Goal: Information Seeking & Learning: Compare options

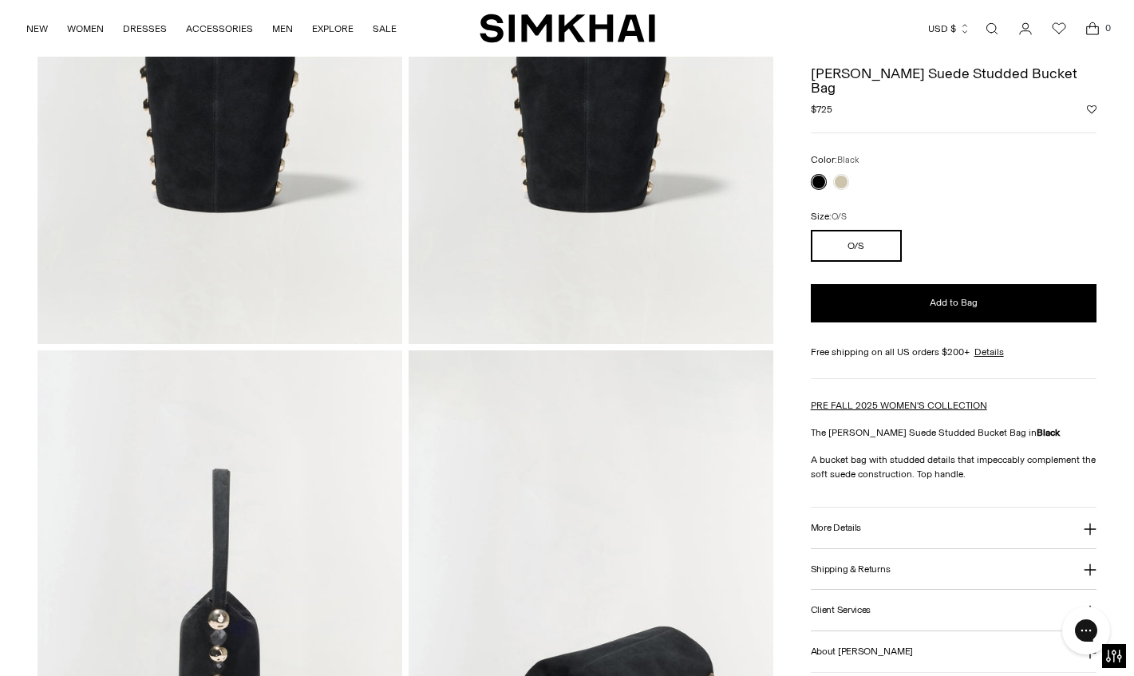
scroll to position [401, 0]
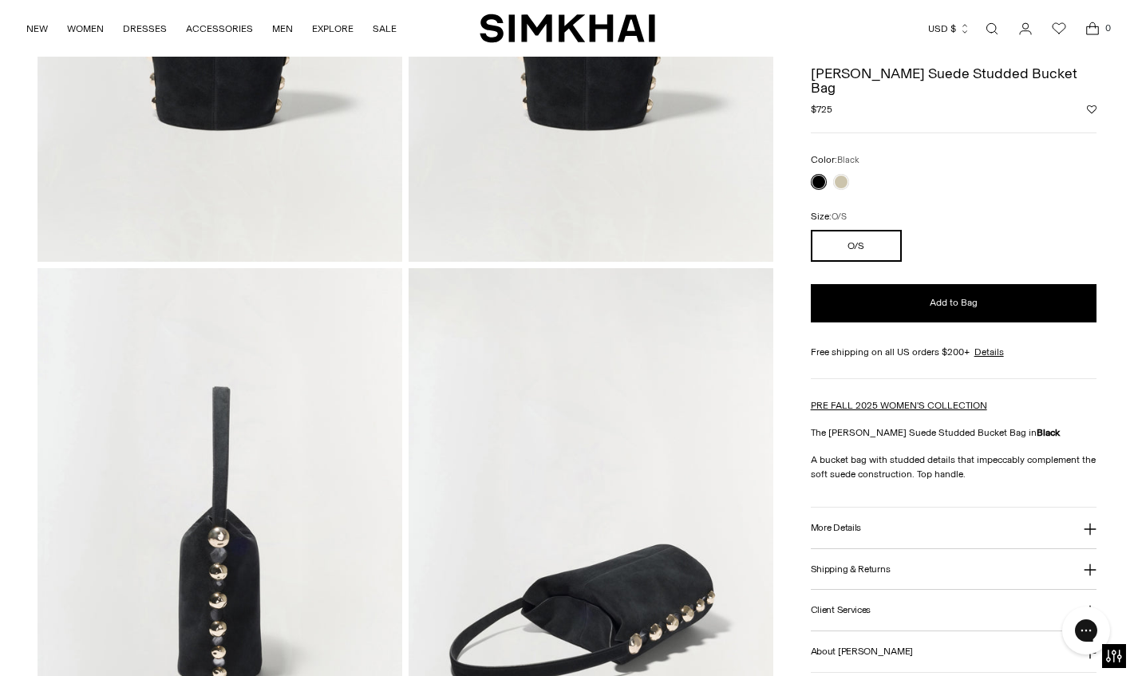
click at [840, 527] on button "More Details" at bounding box center [954, 527] width 286 height 41
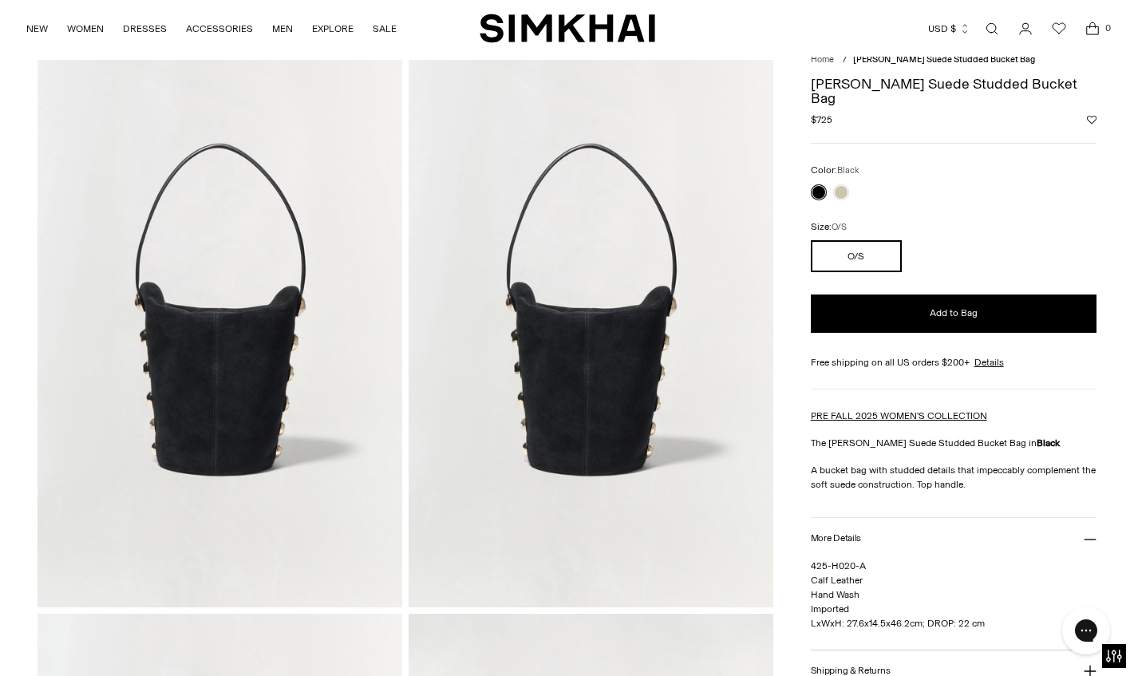
scroll to position [52, 0]
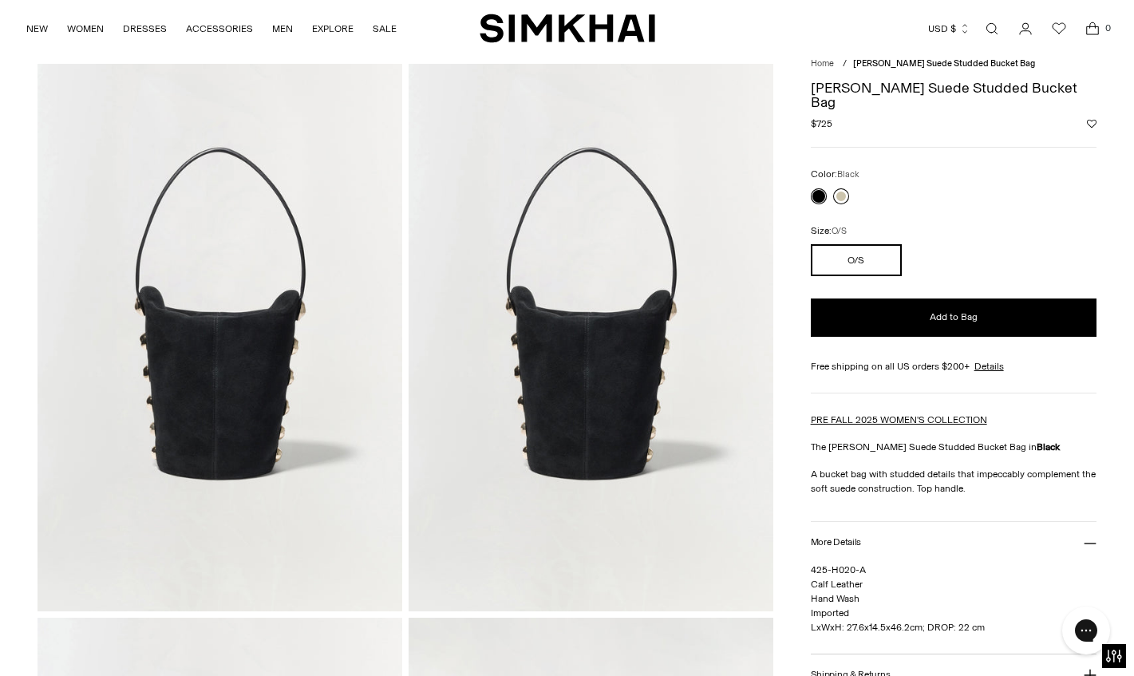
click at [842, 188] on link at bounding box center [841, 196] width 16 height 16
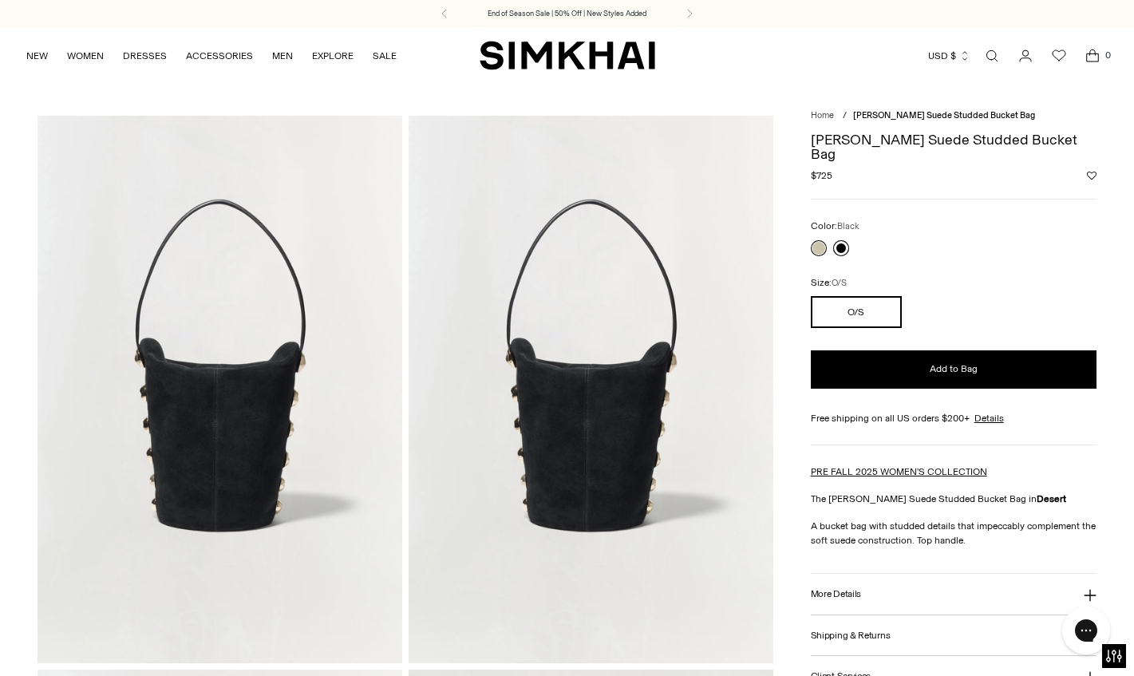
click at [840, 240] on link at bounding box center [841, 248] width 16 height 16
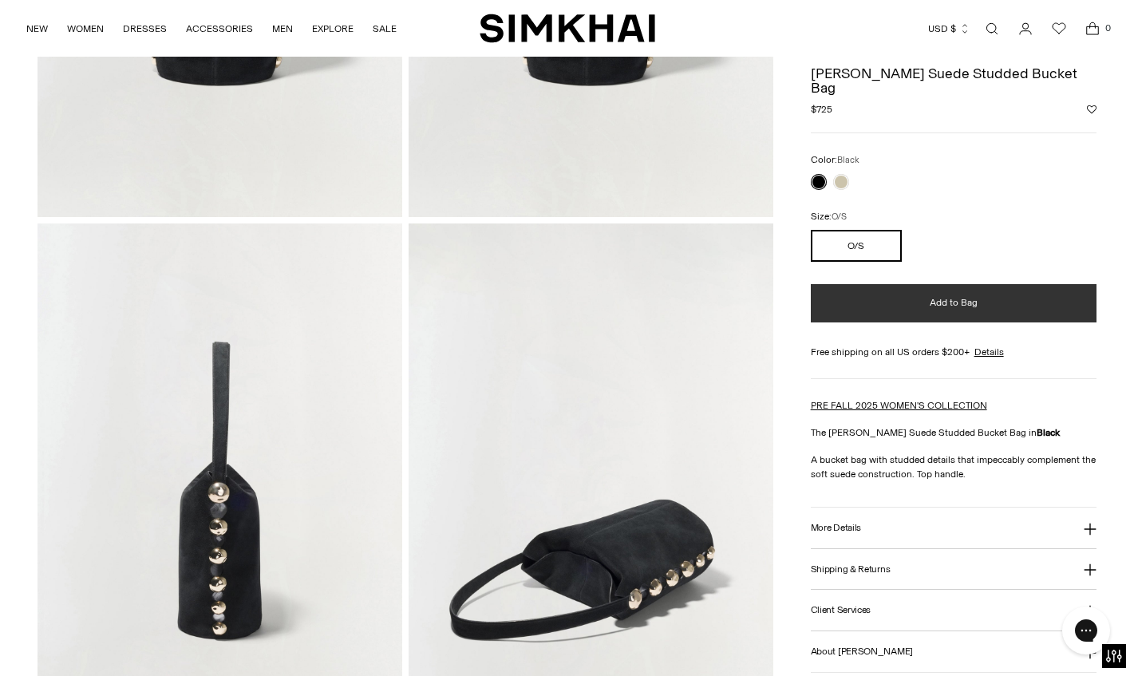
scroll to position [375, 0]
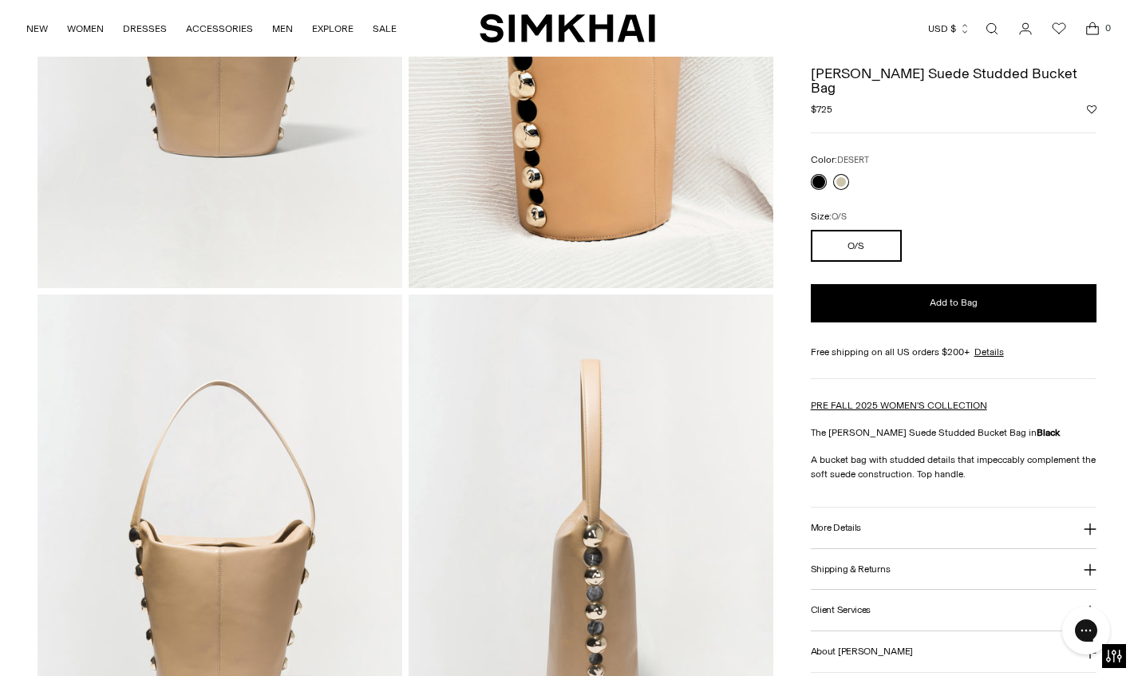
click at [837, 174] on link at bounding box center [841, 182] width 16 height 16
